Goal: Information Seeking & Learning: Learn about a topic

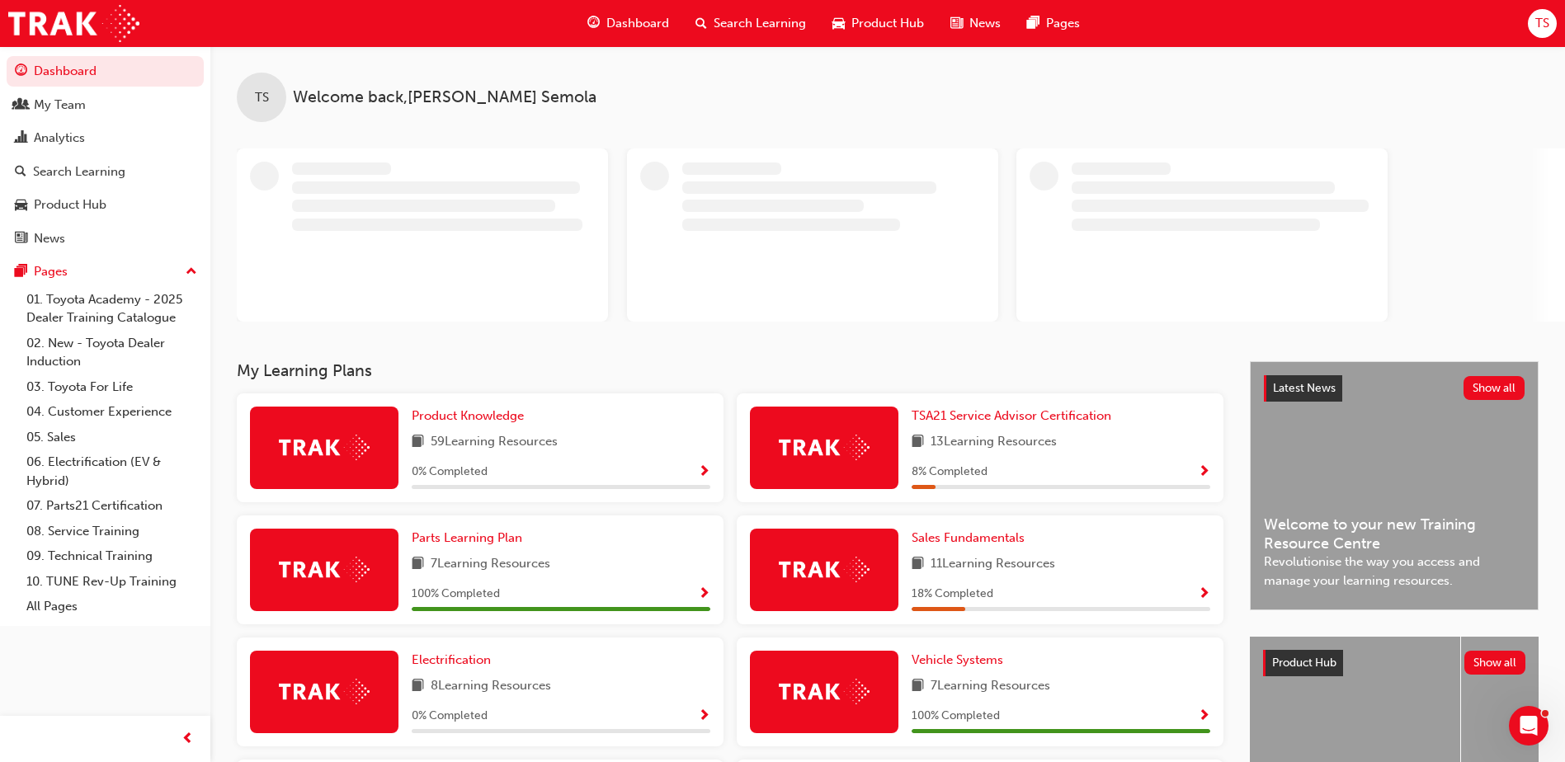
click at [751, 17] on span "Search Learning" at bounding box center [760, 23] width 92 height 19
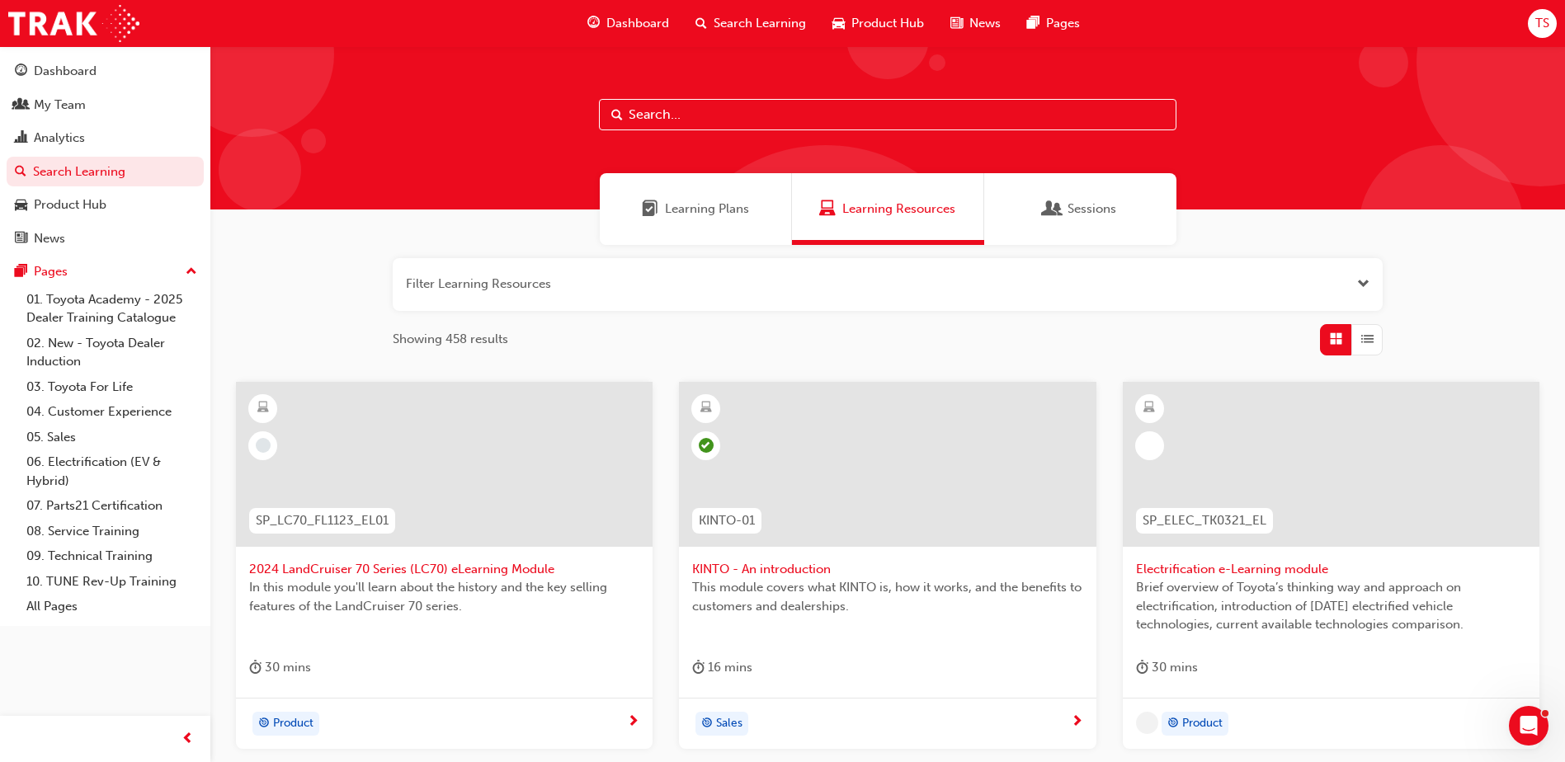
click at [706, 116] on input "text" at bounding box center [888, 114] width 578 height 31
type input "communication"
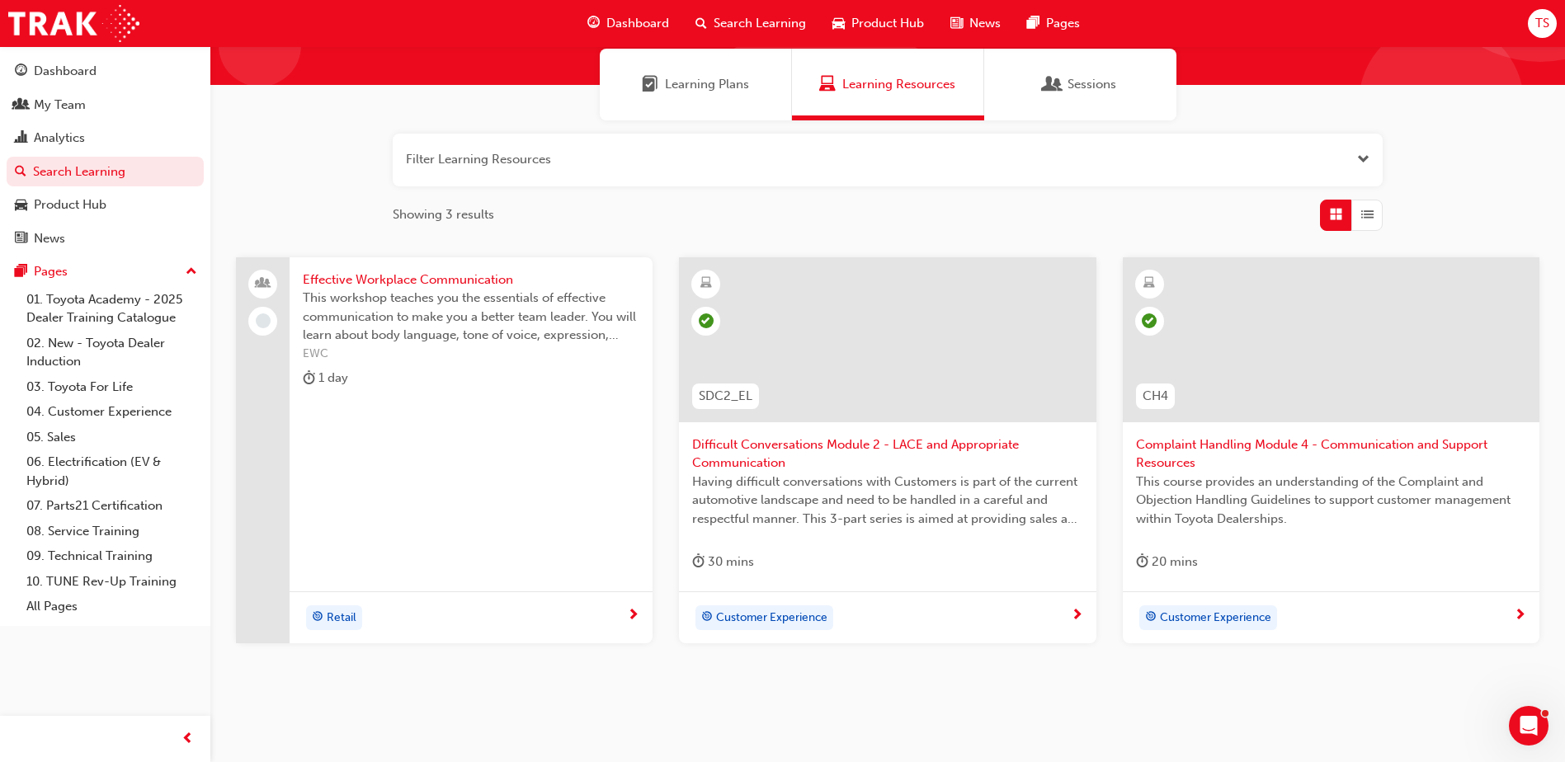
scroll to position [165, 0]
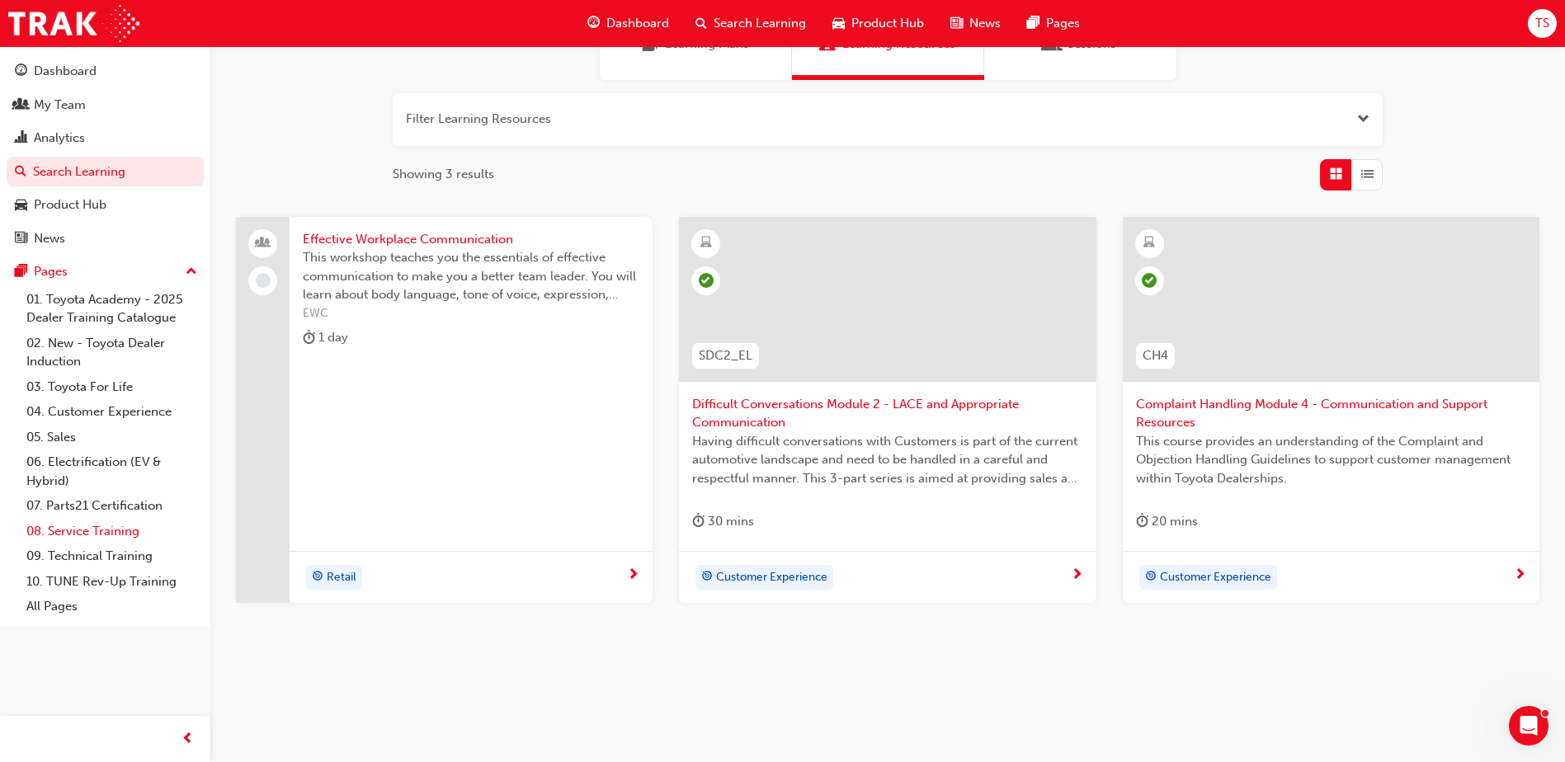
click at [114, 527] on link "08. Service Training" at bounding box center [112, 532] width 184 height 26
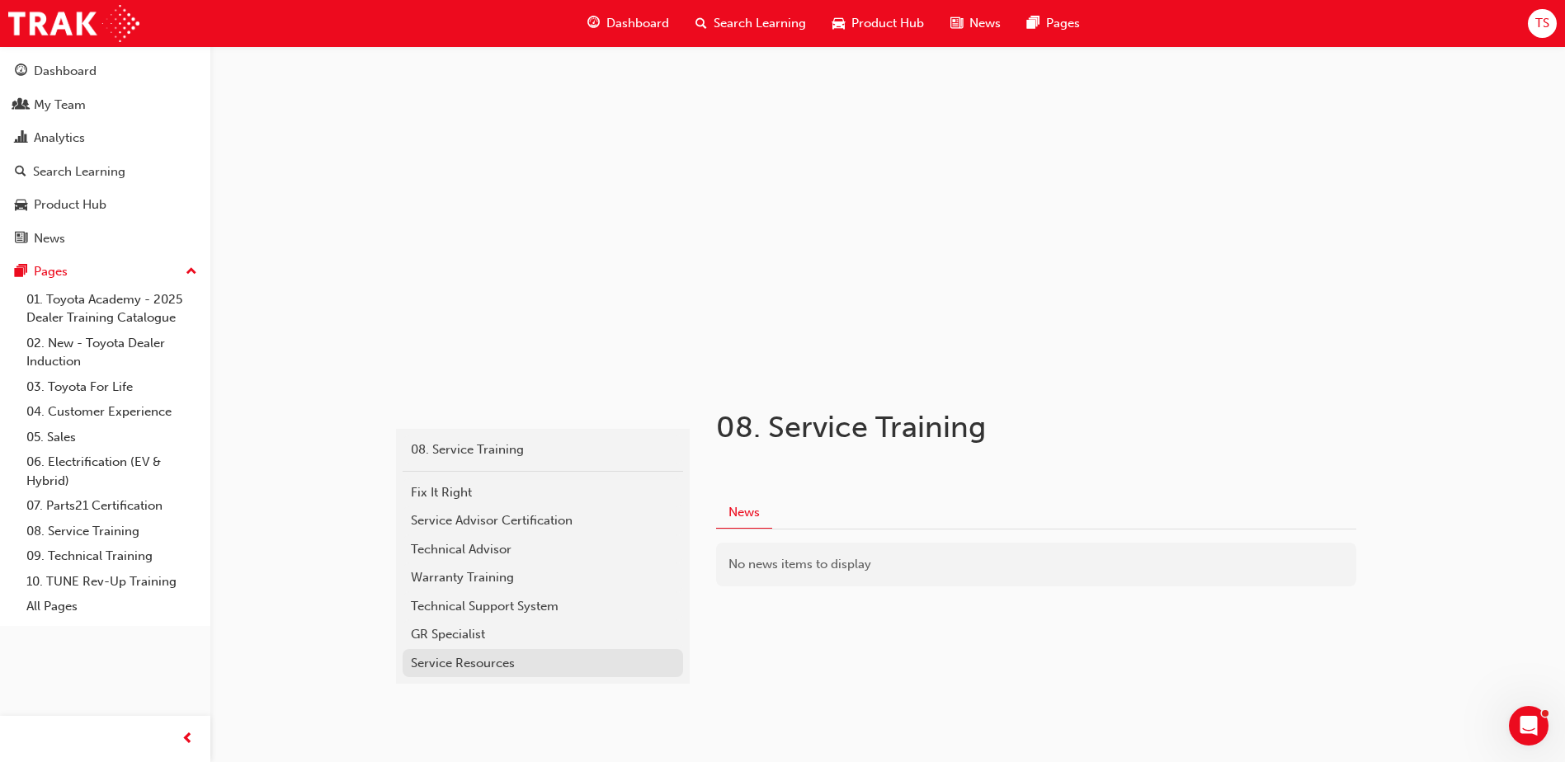
click at [435, 663] on div "Service Resources" at bounding box center [543, 663] width 264 height 19
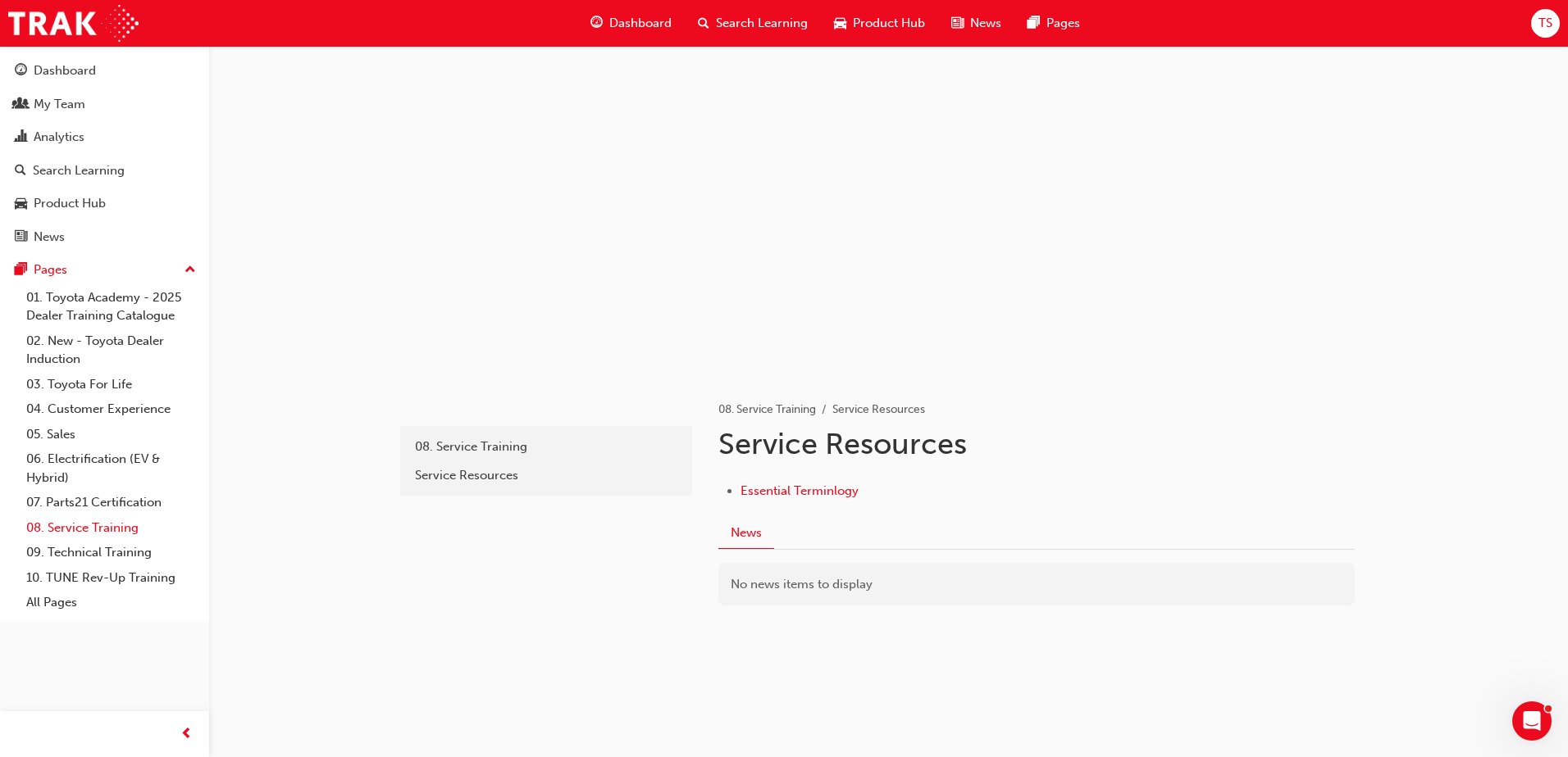
click at [86, 526] on link "08. Service Training" at bounding box center [111, 529] width 183 height 26
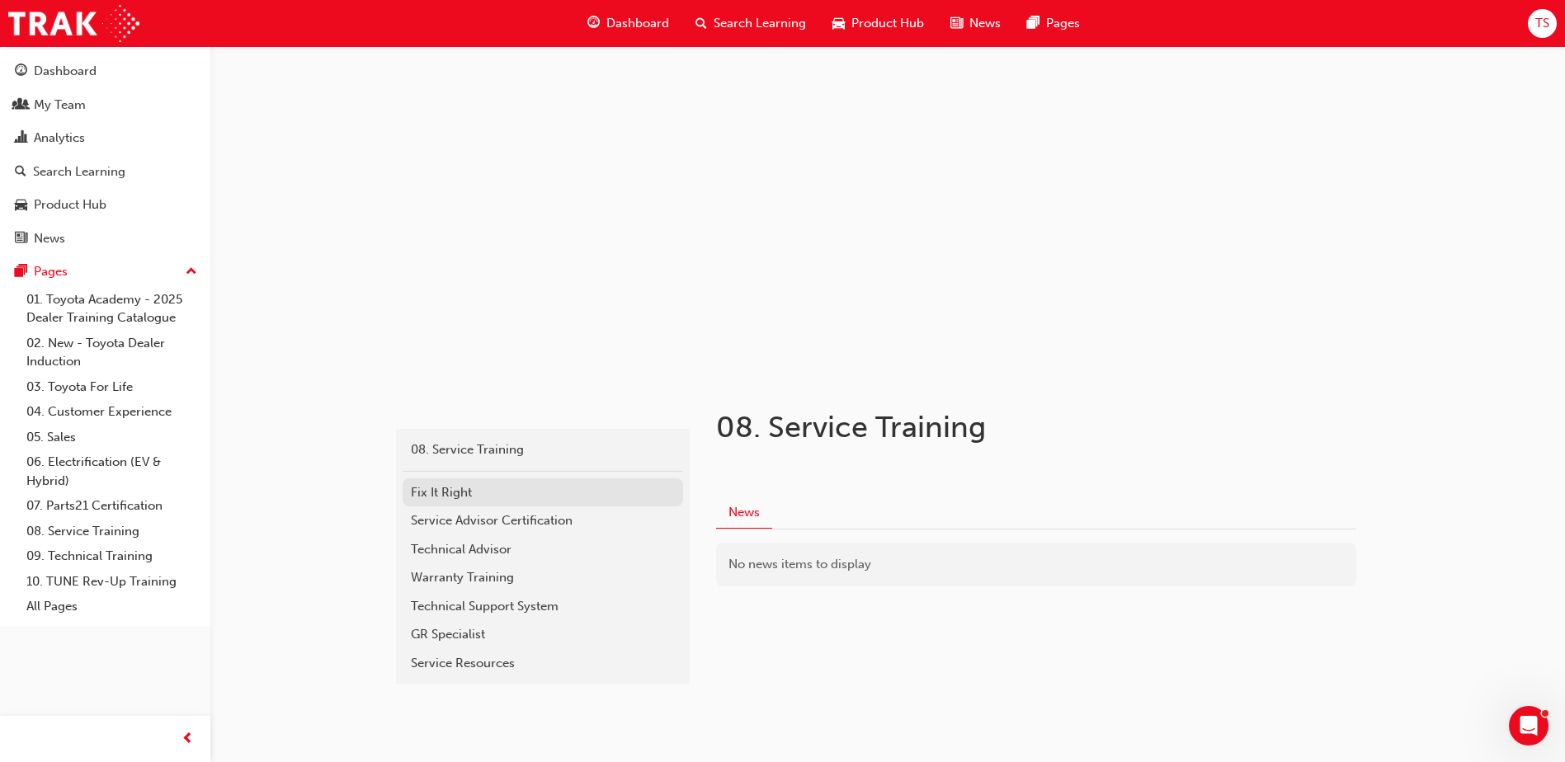
click at [458, 489] on div "Fix It Right" at bounding box center [543, 493] width 264 height 19
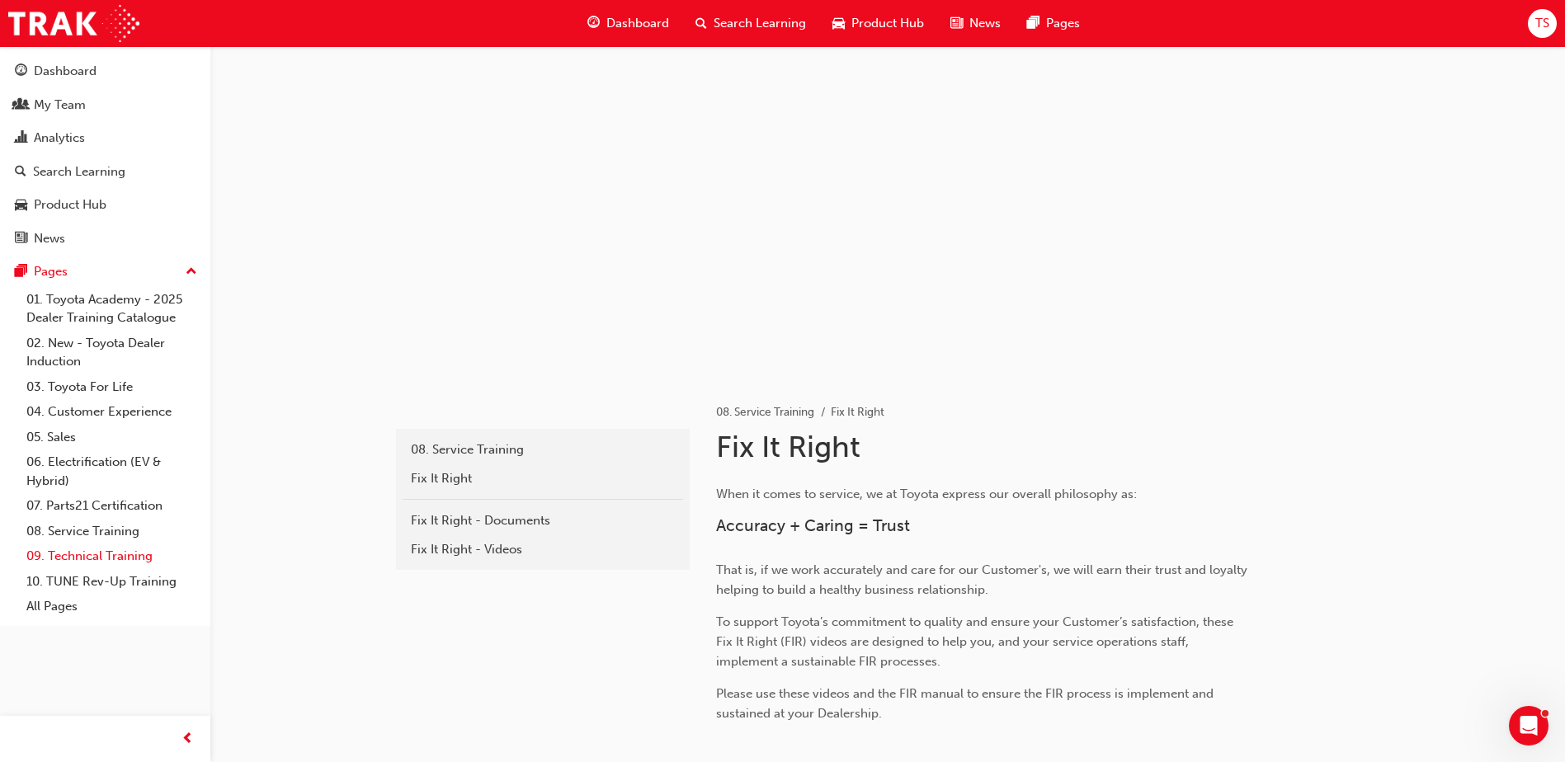
click at [98, 558] on link "09. Technical Training" at bounding box center [112, 557] width 184 height 26
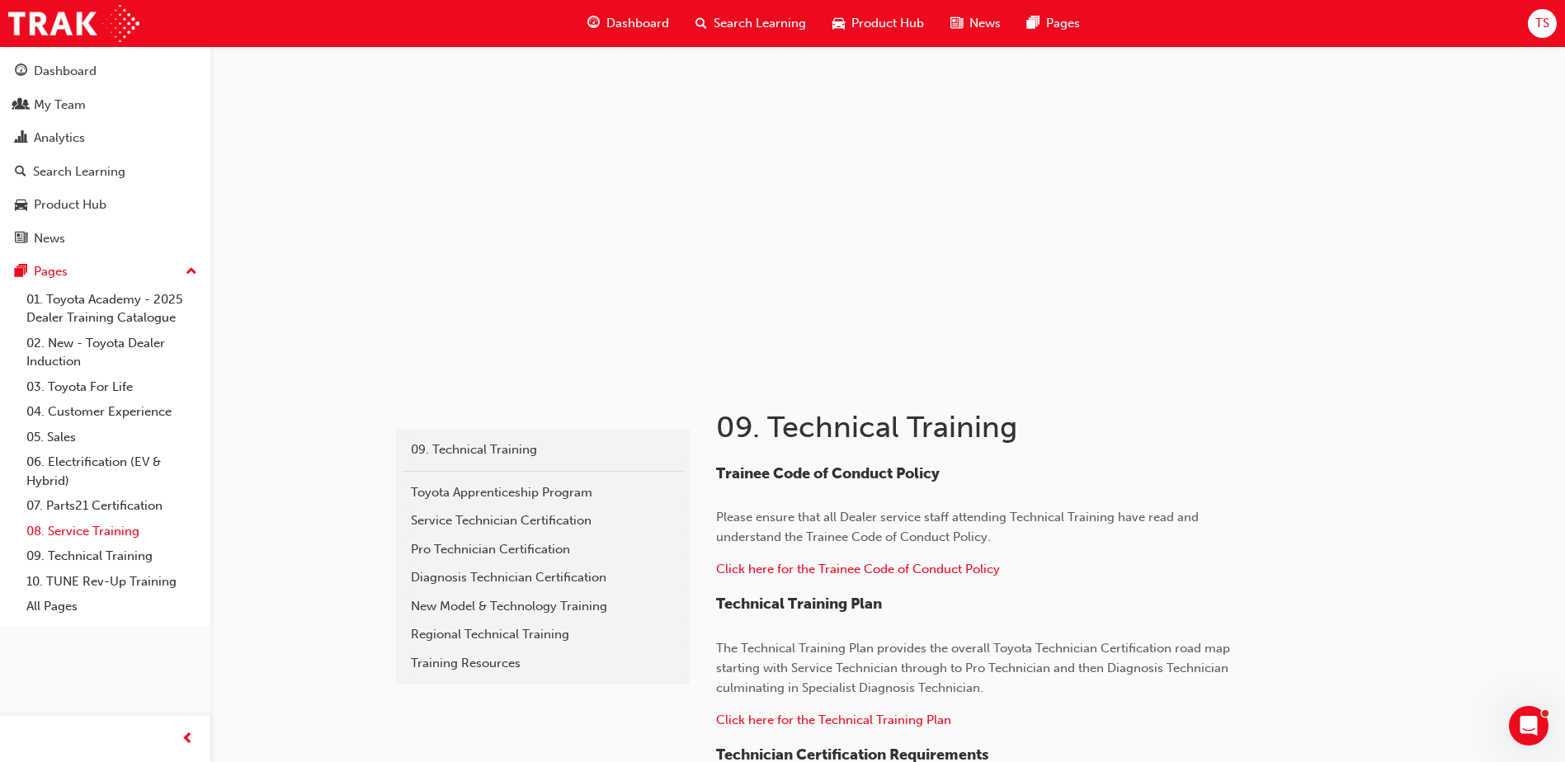
click at [97, 523] on link "08. Service Training" at bounding box center [112, 532] width 184 height 26
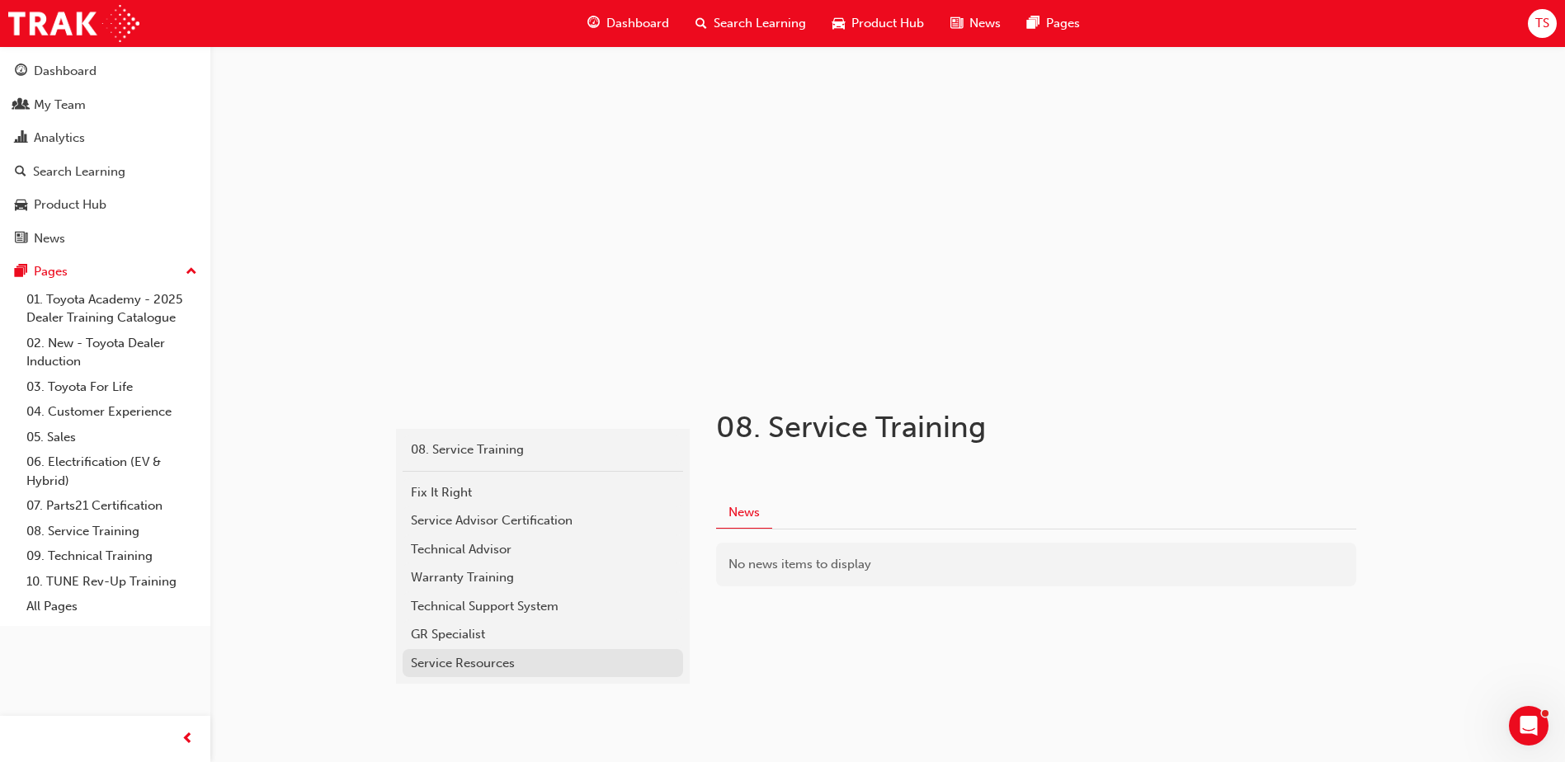
click at [454, 663] on div "Service Resources" at bounding box center [543, 663] width 264 height 19
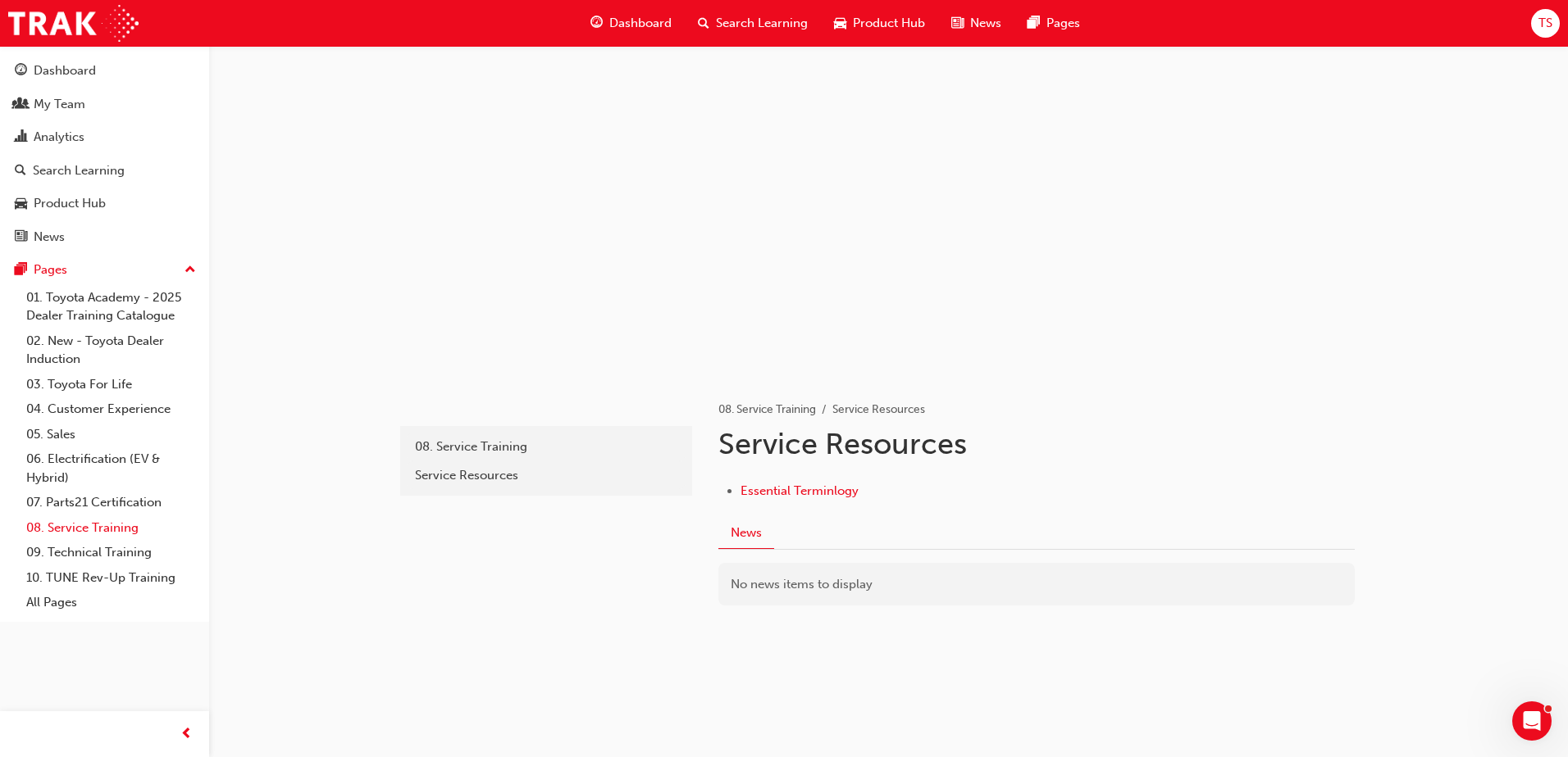
click at [72, 537] on link "08. Service Training" at bounding box center [111, 529] width 183 height 26
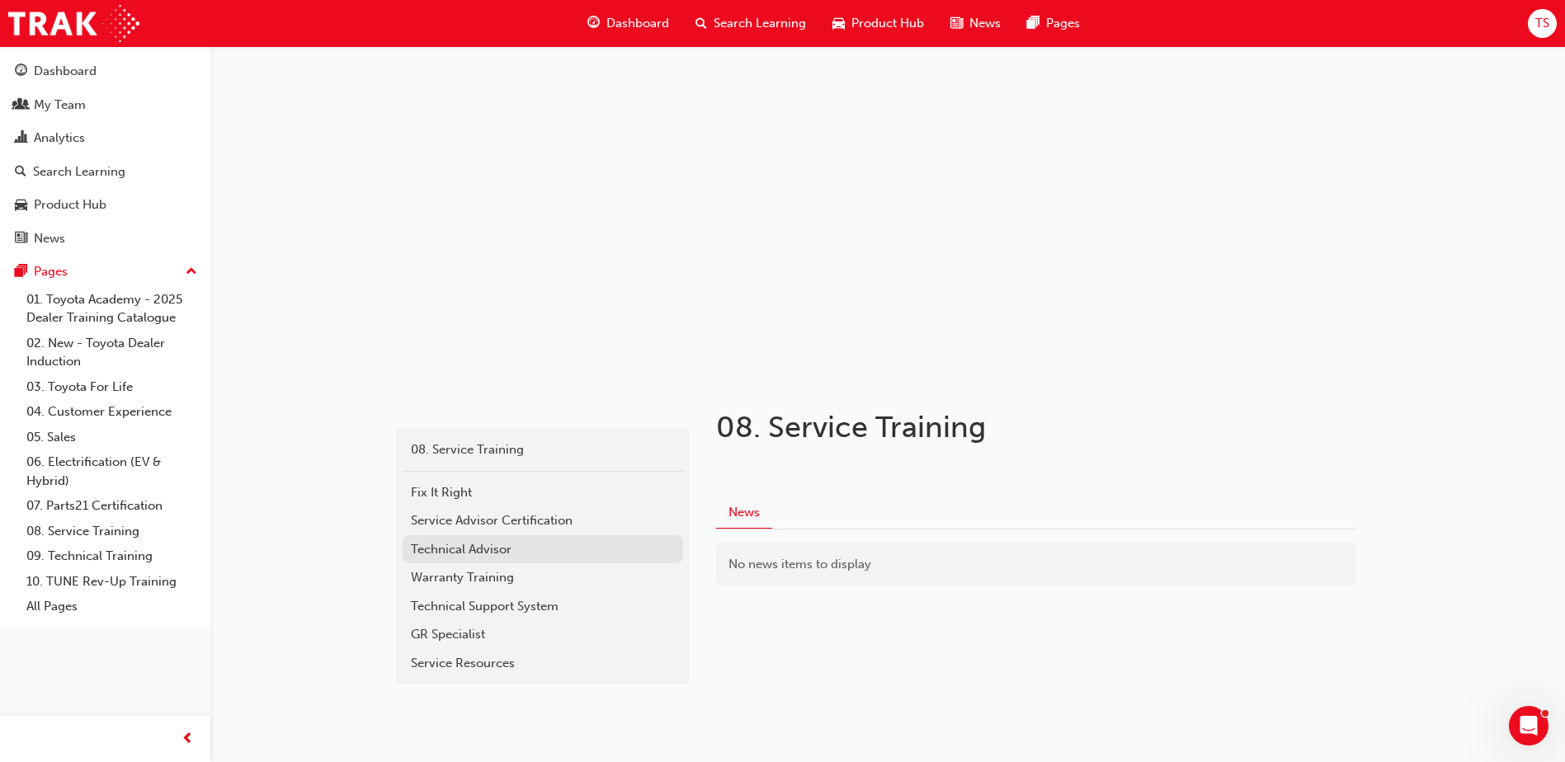
click at [493, 546] on div "Technical Advisor" at bounding box center [543, 550] width 264 height 19
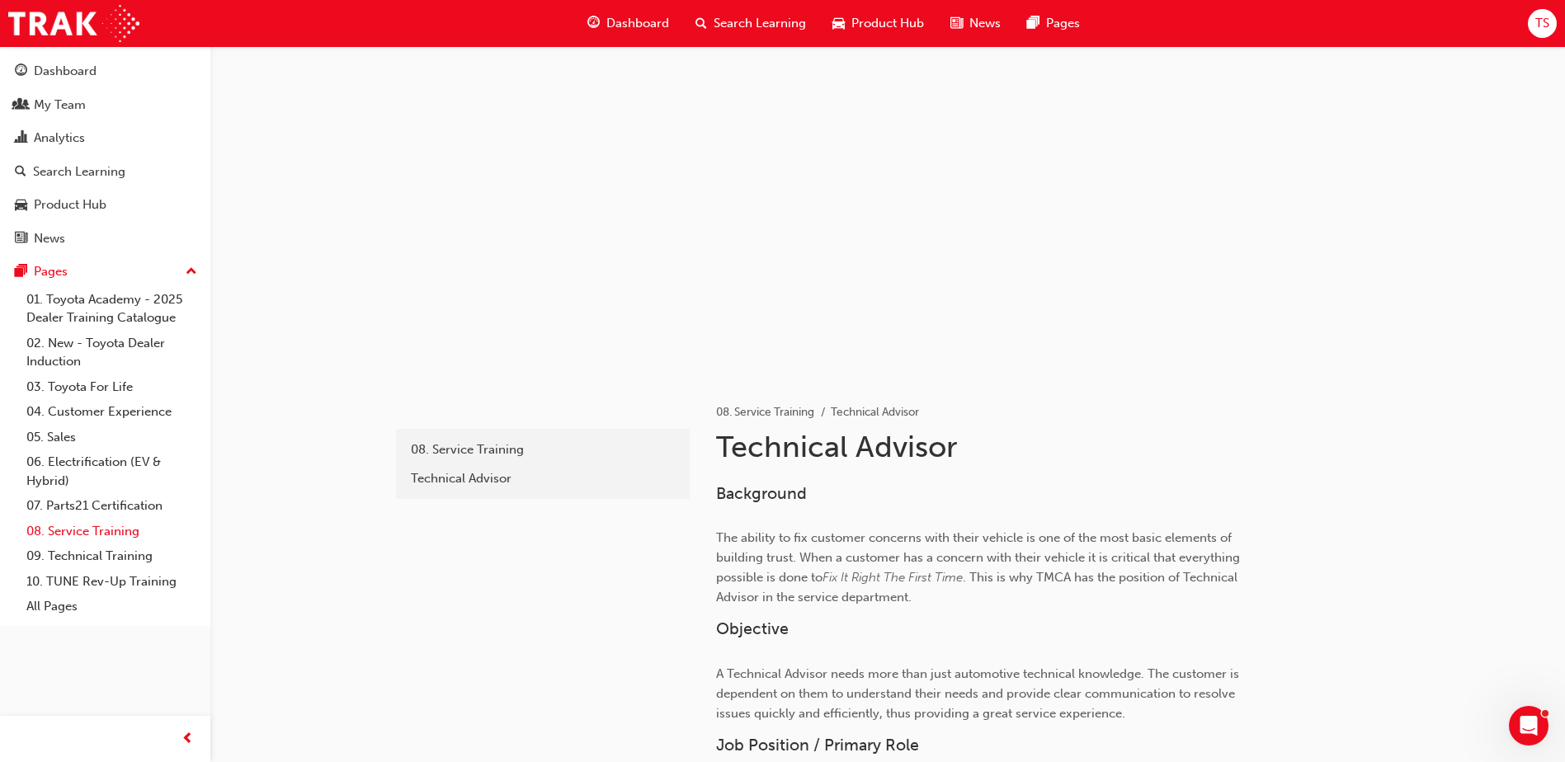
click at [102, 530] on link "08. Service Training" at bounding box center [112, 532] width 184 height 26
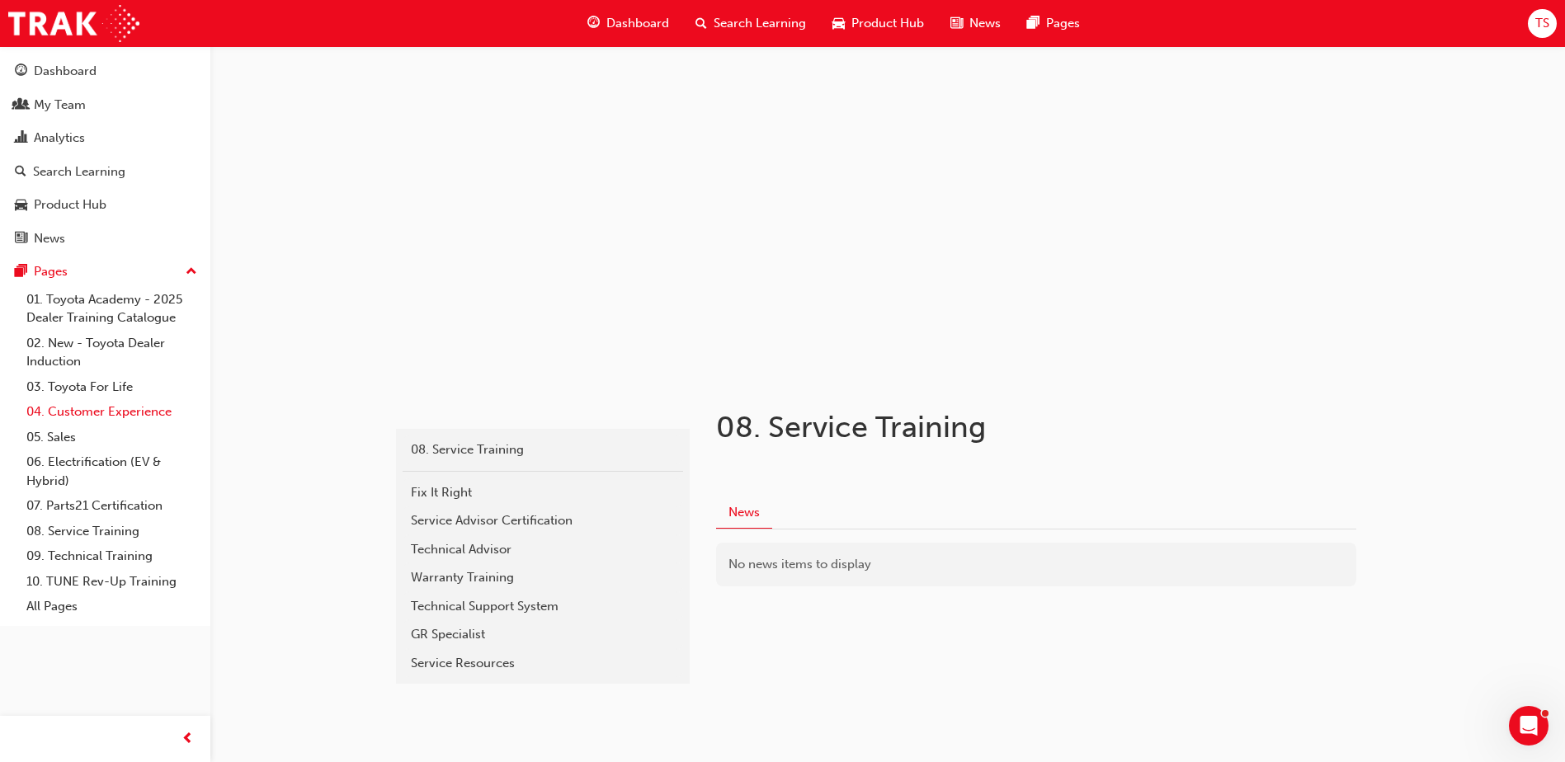
click at [113, 408] on link "04. Customer Experience" at bounding box center [112, 412] width 184 height 26
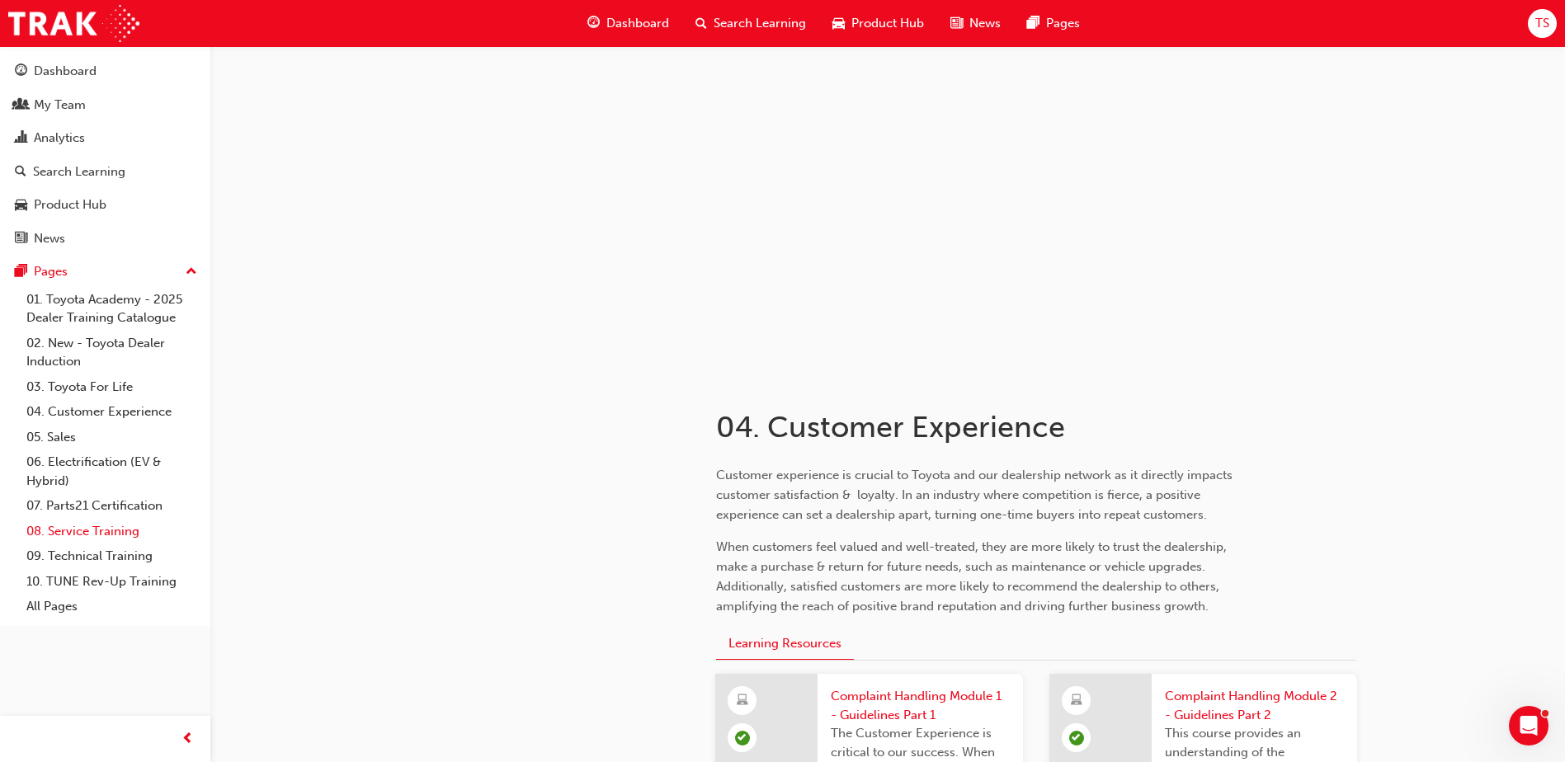
click at [98, 529] on link "08. Service Training" at bounding box center [112, 532] width 184 height 26
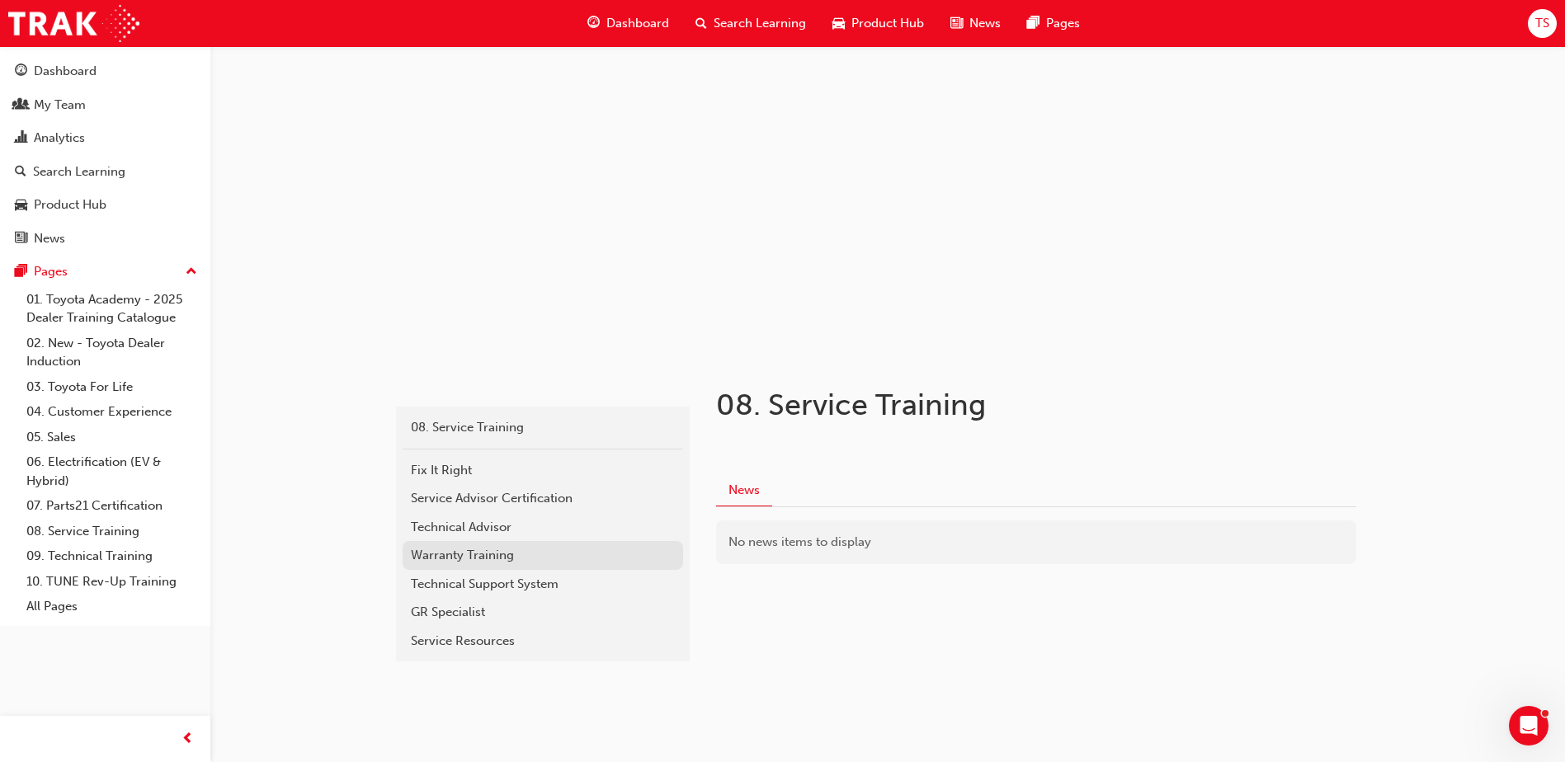
scroll to position [29, 0]
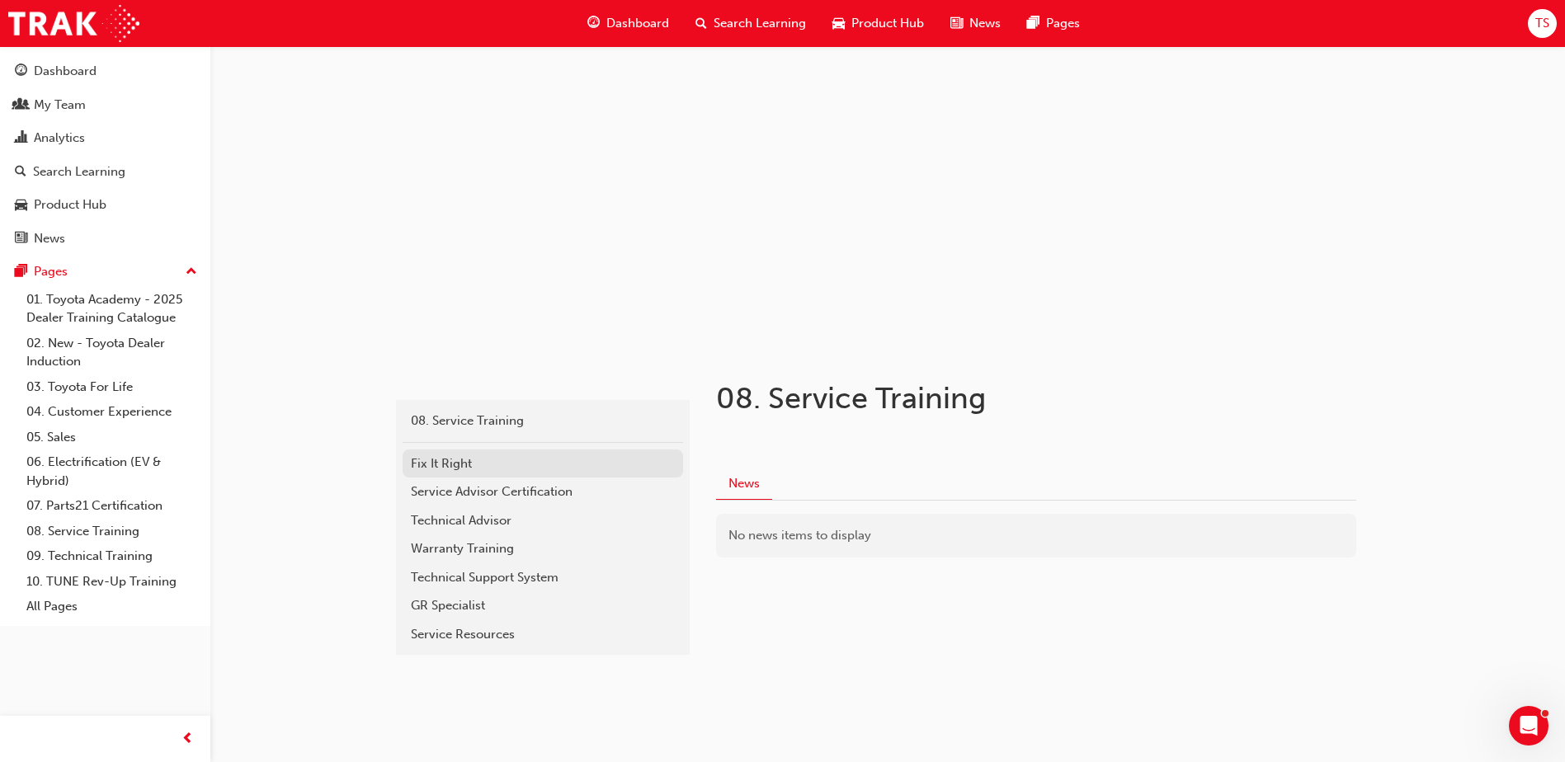
click at [456, 464] on div "Fix It Right" at bounding box center [543, 464] width 264 height 19
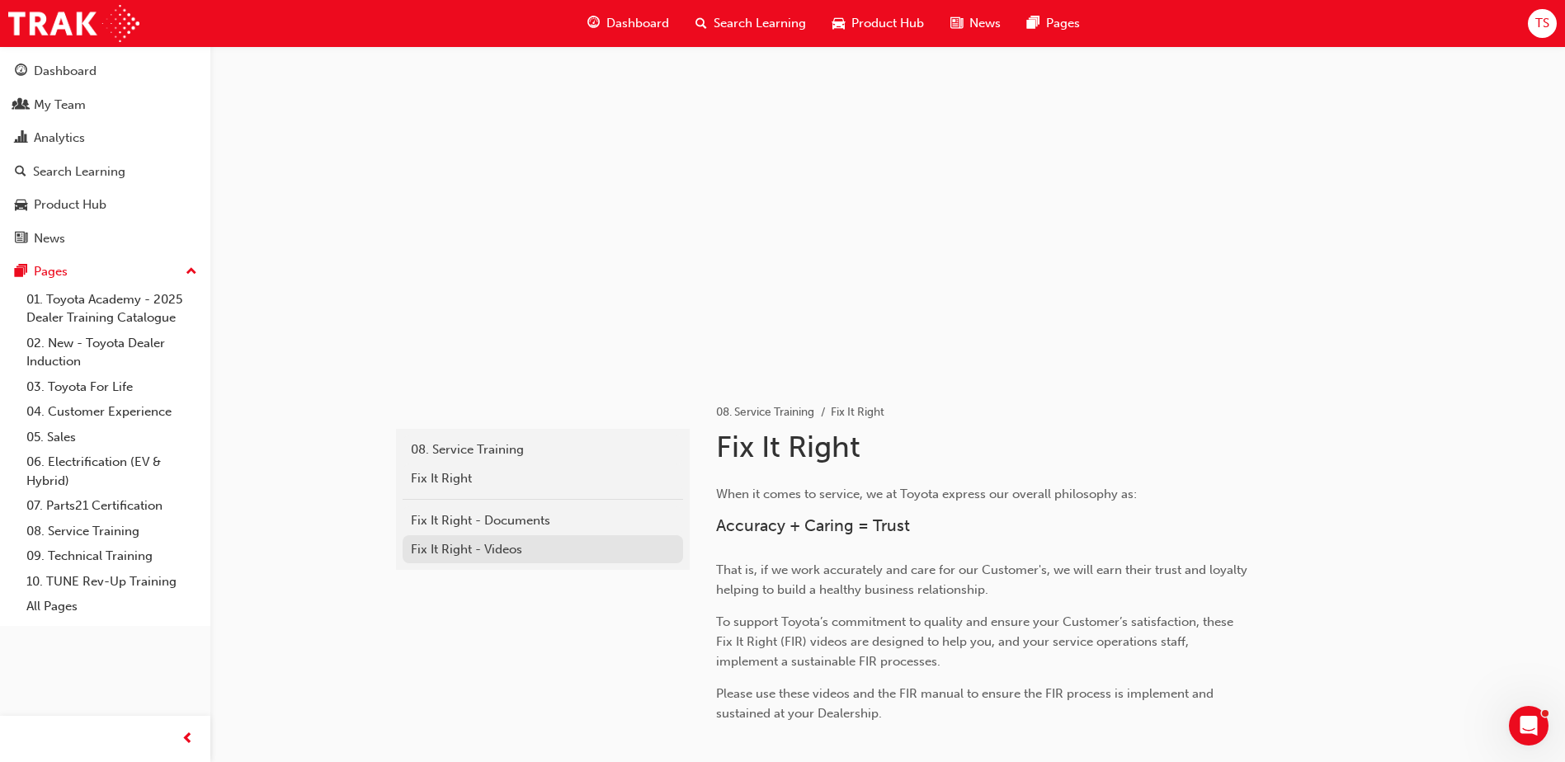
click at [497, 550] on div "Fix It Right - Videos" at bounding box center [543, 550] width 264 height 19
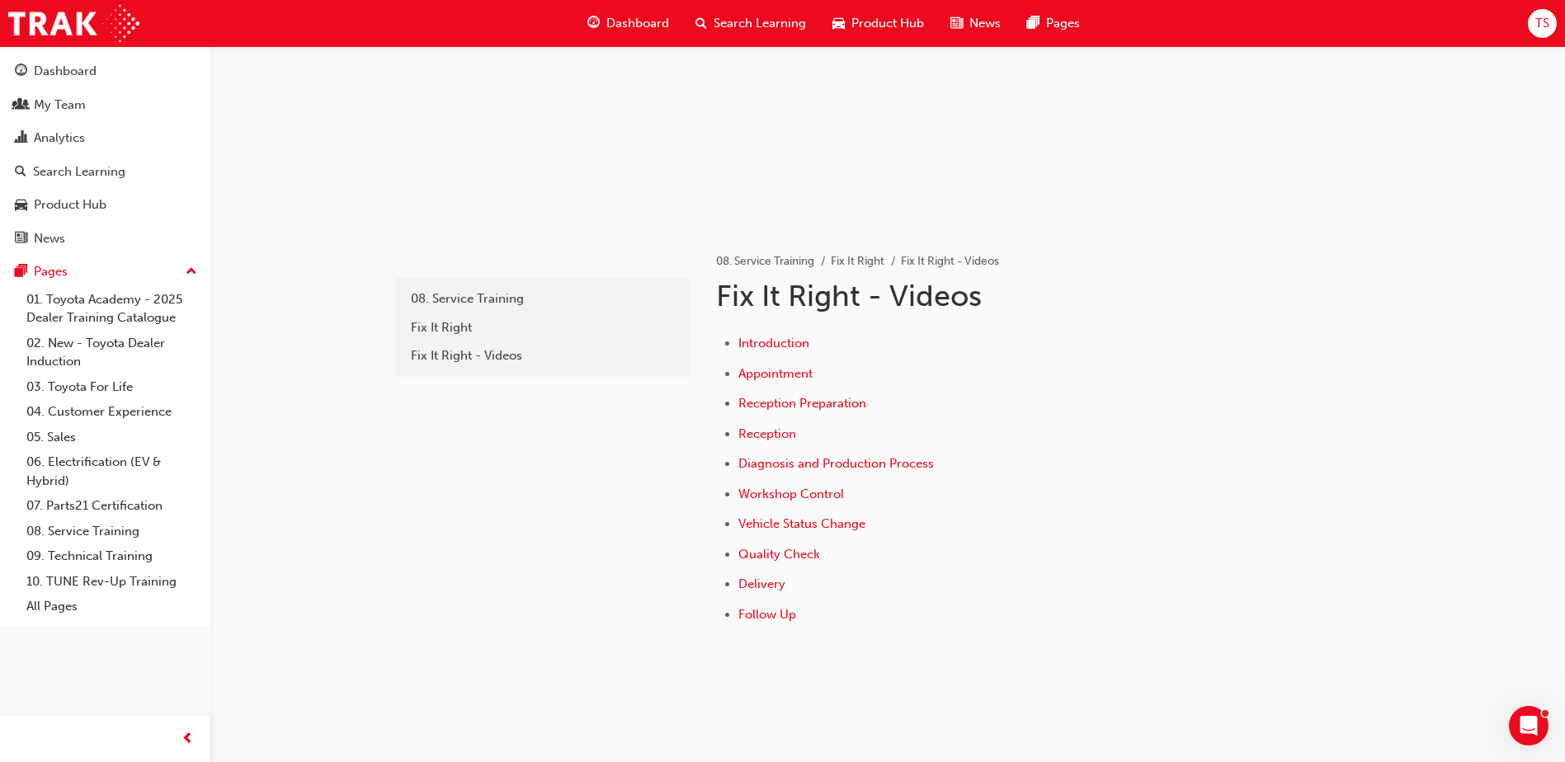
scroll to position [177, 0]
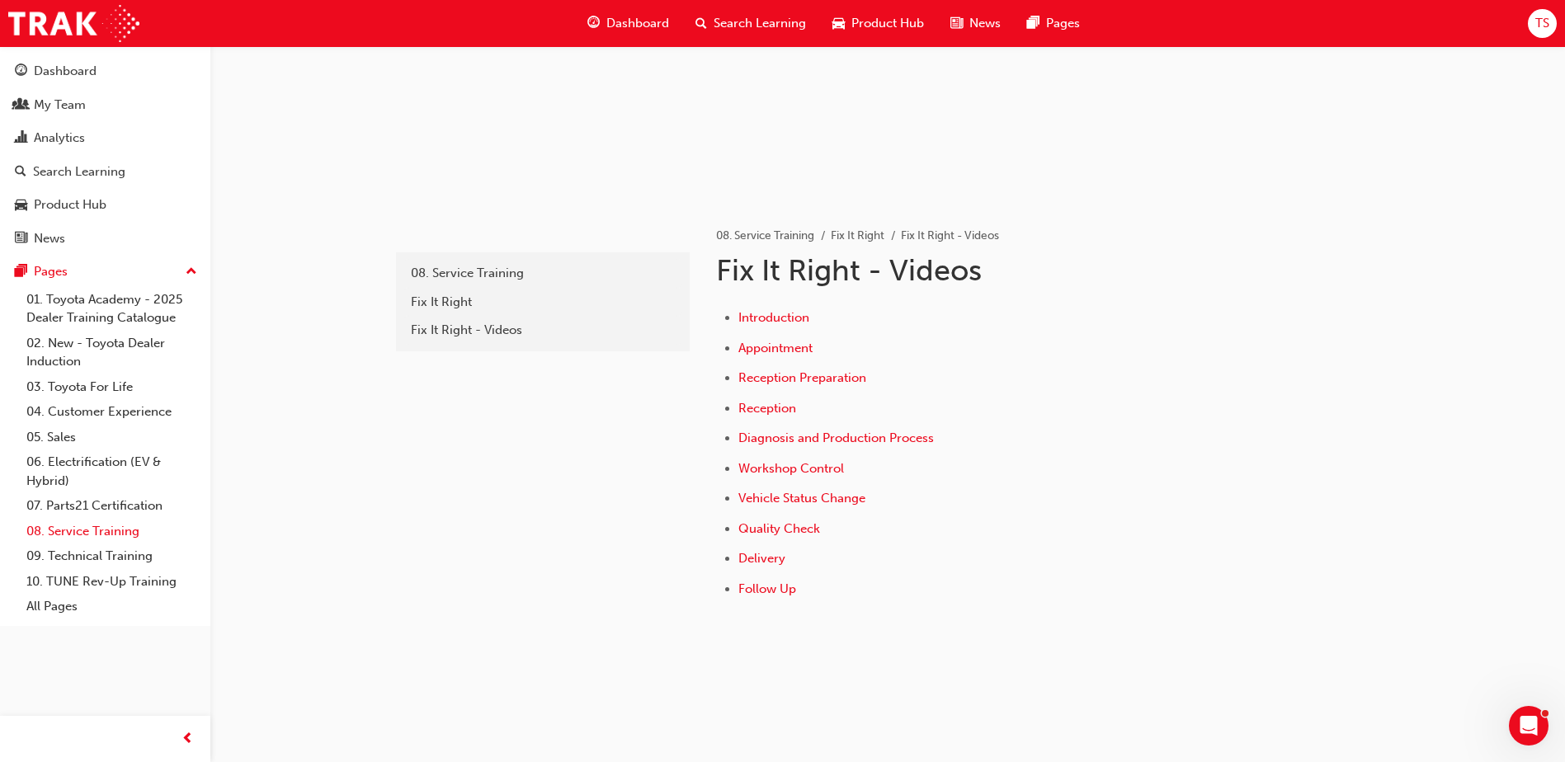
click at [102, 526] on link "08. Service Training" at bounding box center [112, 532] width 184 height 26
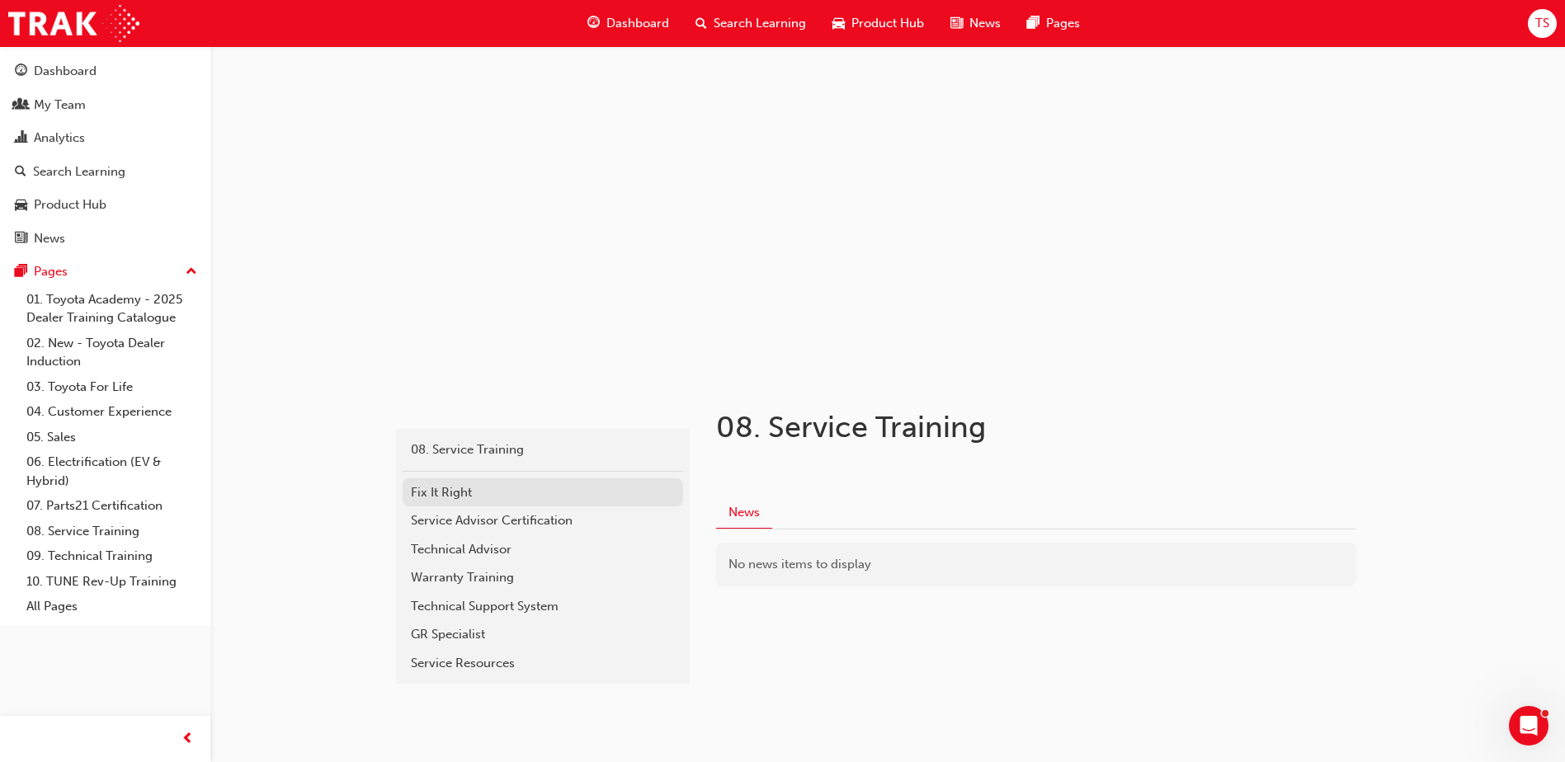
click at [446, 487] on div "Fix It Right" at bounding box center [543, 493] width 264 height 19
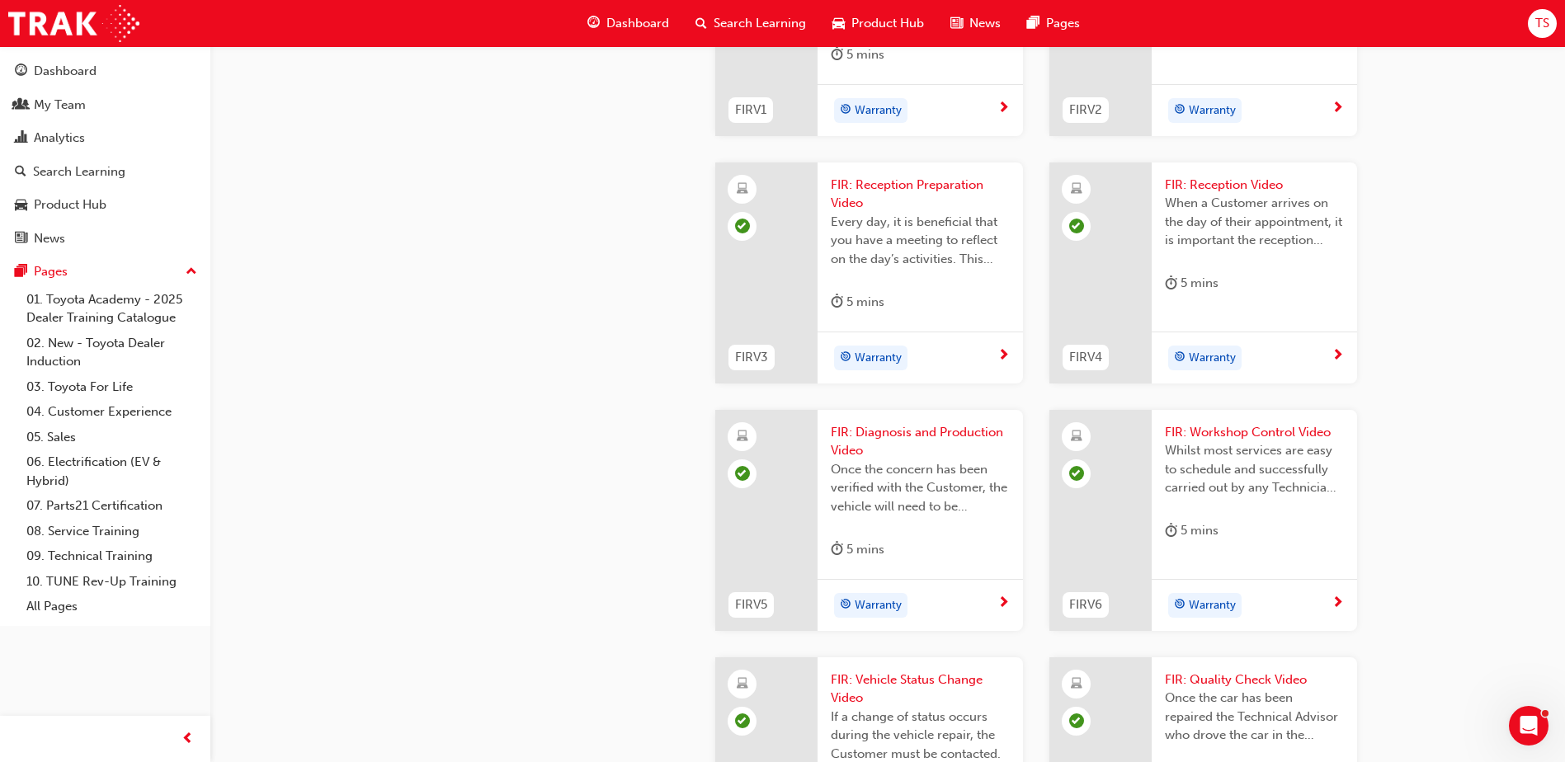
scroll to position [819, 0]
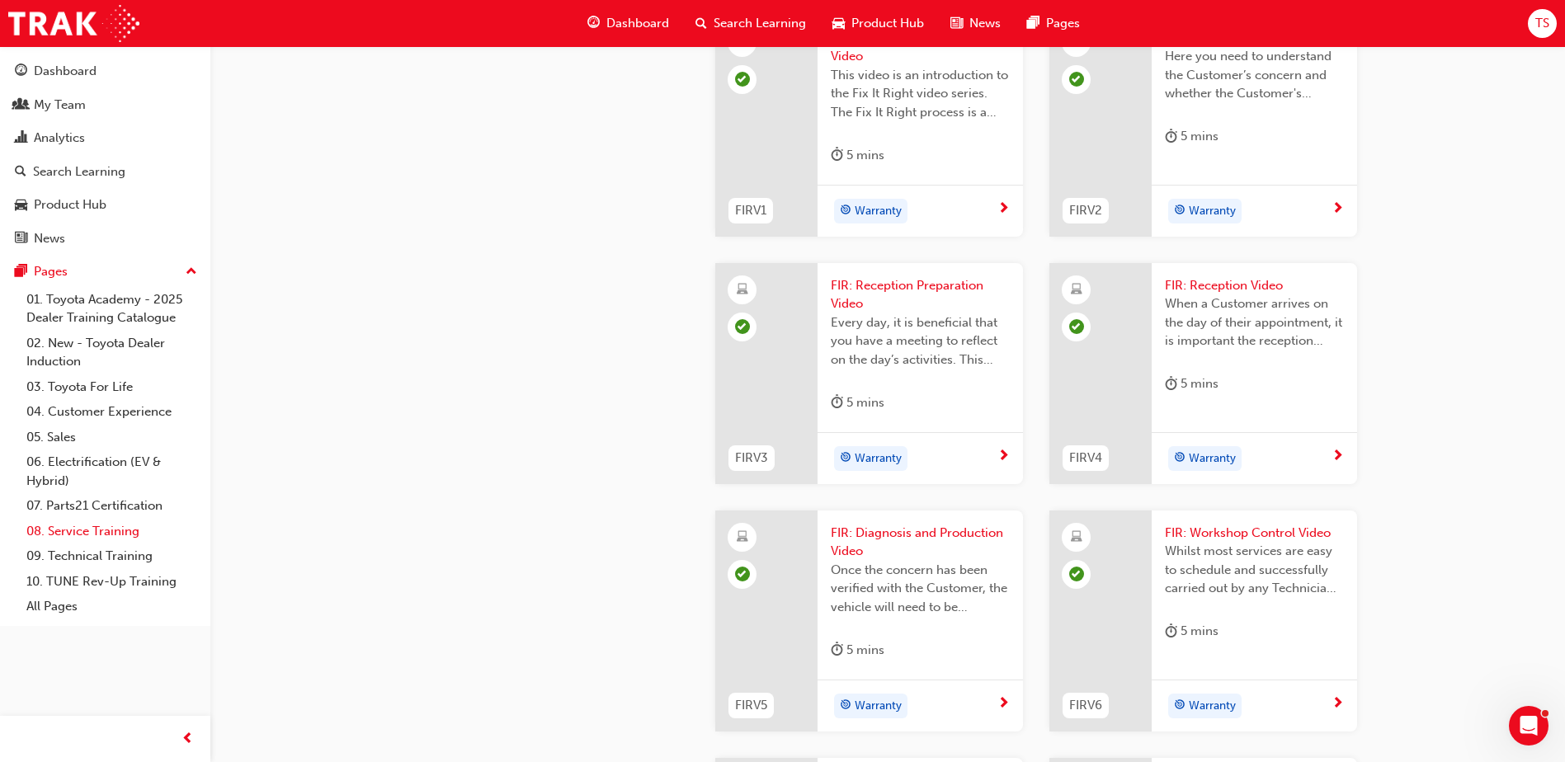
click at [100, 532] on link "08. Service Training" at bounding box center [112, 532] width 184 height 26
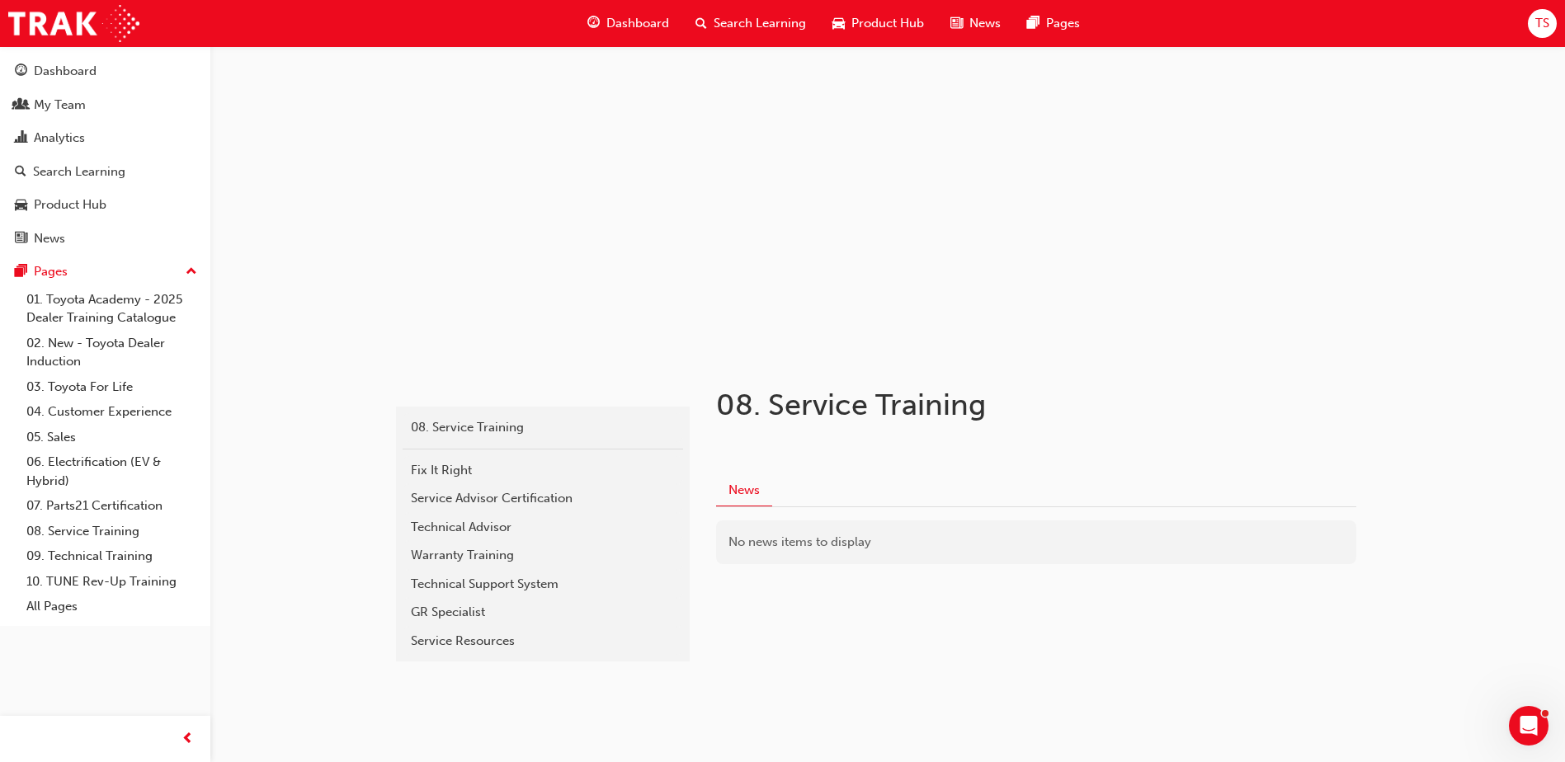
scroll to position [29, 0]
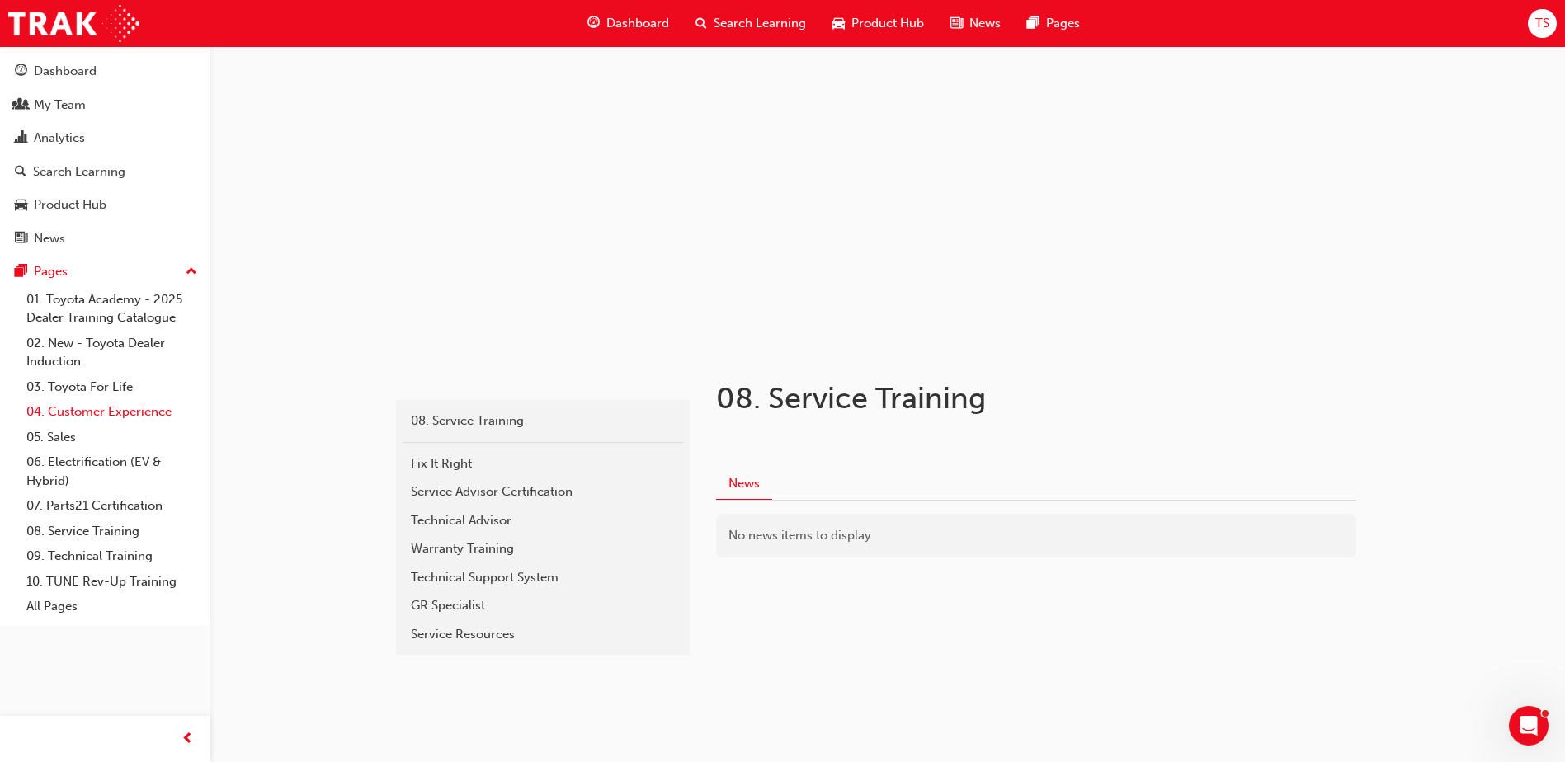
click at [114, 411] on link "04. Customer Experience" at bounding box center [112, 412] width 184 height 26
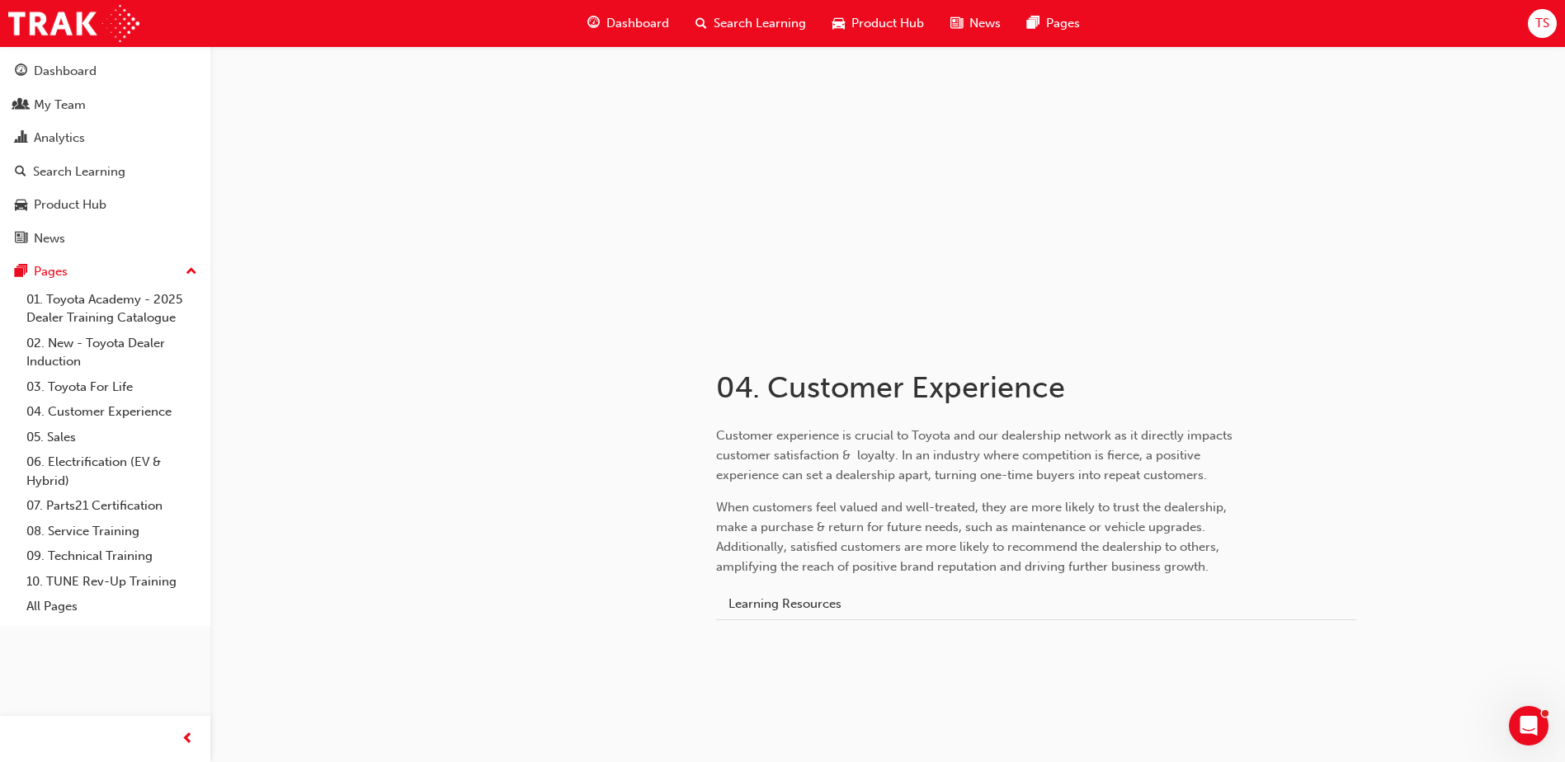
scroll to position [45, 0]
click at [94, 413] on link "04. Customer Experience" at bounding box center [112, 412] width 184 height 26
click at [815, 600] on button "Learning Resources" at bounding box center [785, 599] width 138 height 31
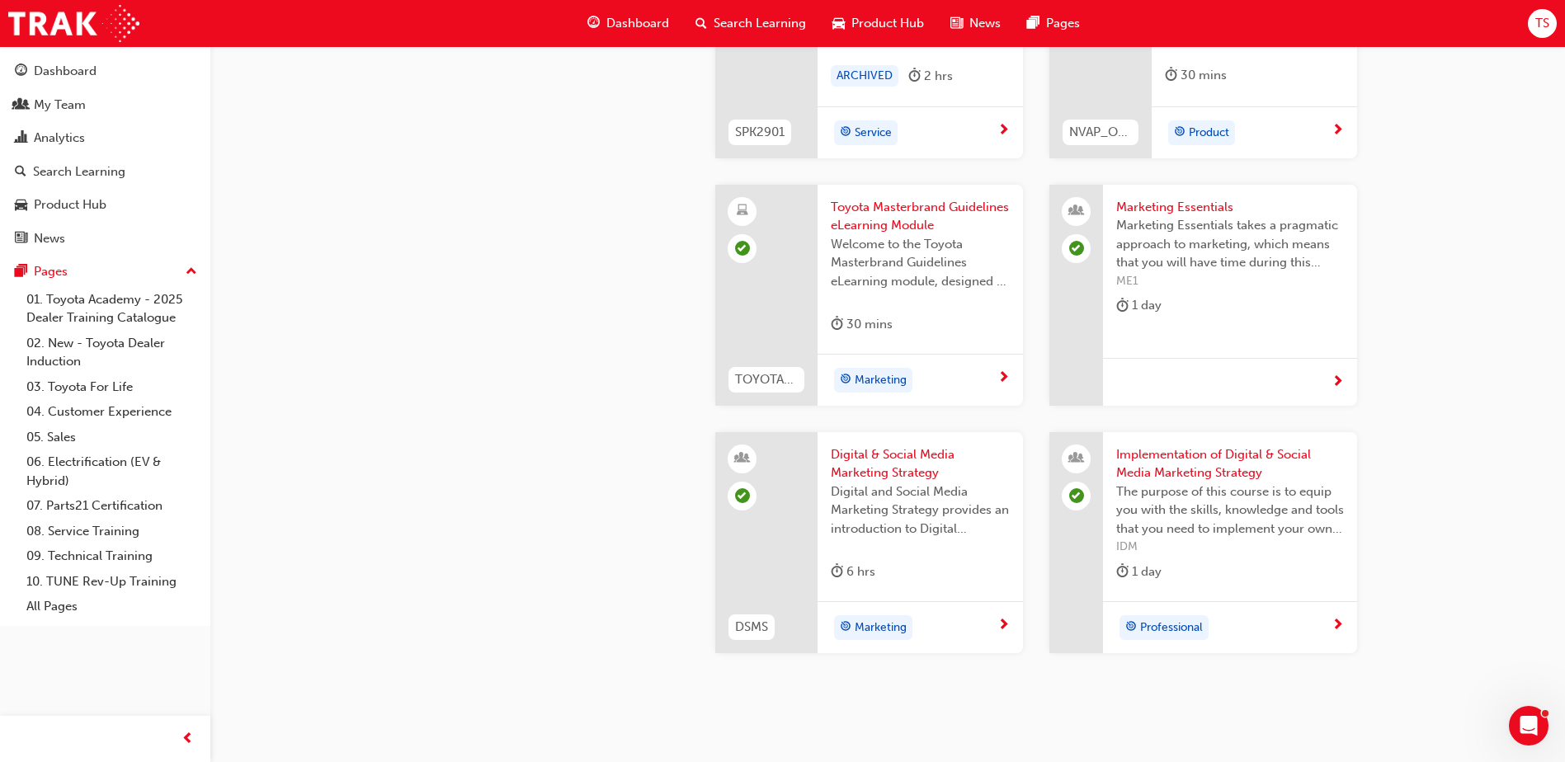
scroll to position [3098, 0]
